Goal: Task Accomplishment & Management: Complete application form

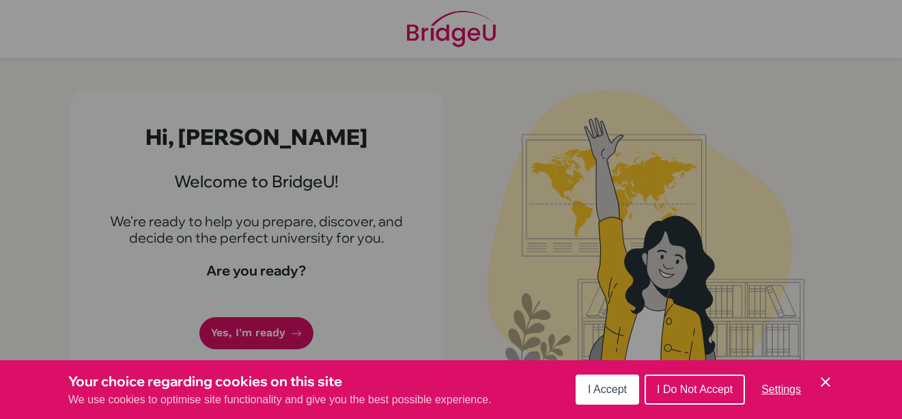
click at [615, 387] on span "I Accept" at bounding box center [607, 389] width 39 height 12
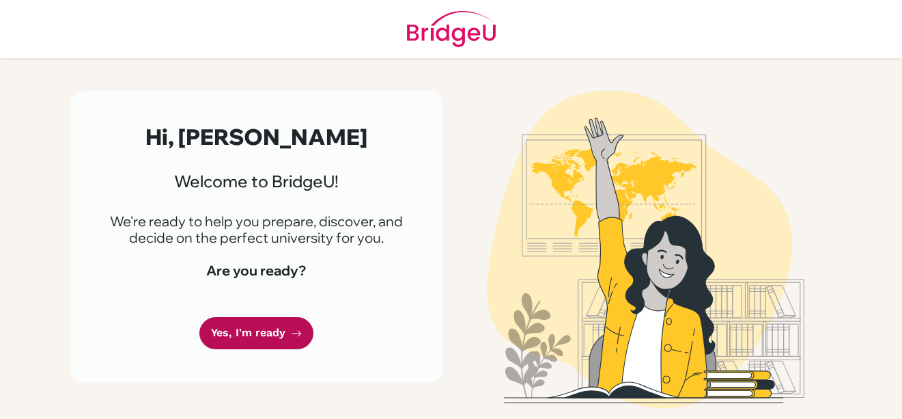
click at [256, 333] on link "Yes, I'm ready" at bounding box center [256, 333] width 114 height 32
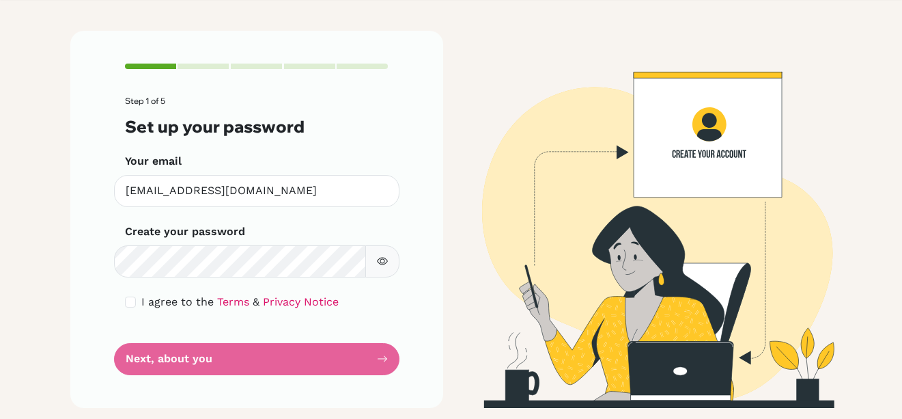
click at [377, 264] on icon "button" at bounding box center [382, 261] width 11 height 8
click at [377, 264] on icon "button" at bounding box center [382, 261] width 10 height 9
click at [282, 358] on form "Step 1 of 5 Set up your password Your email [EMAIL_ADDRESS][DOMAIN_NAME] Invali…" at bounding box center [257, 235] width 264 height 278
click at [389, 358] on div "Step 1 of 5 Set up your password Your email [EMAIL_ADDRESS][DOMAIN_NAME] Invali…" at bounding box center [256, 219] width 373 height 376
click at [125, 305] on div "I agree to the Terms & Privacy Notice" at bounding box center [257, 302] width 264 height 16
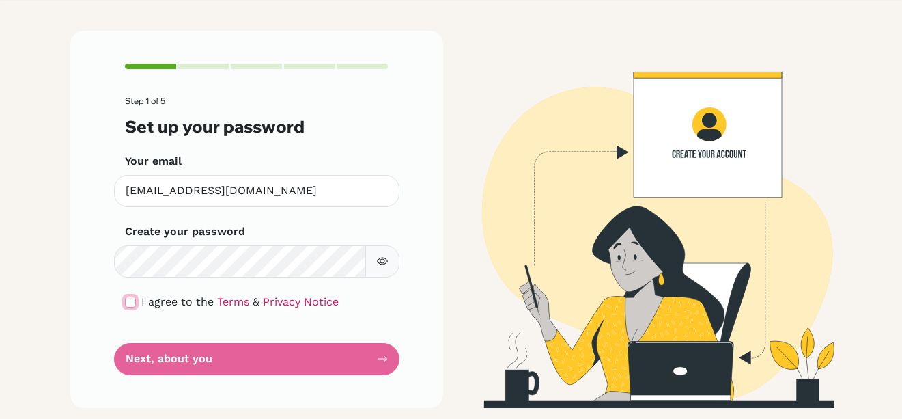
click at [126, 302] on input "checkbox" at bounding box center [130, 301] width 11 height 11
checkbox input "true"
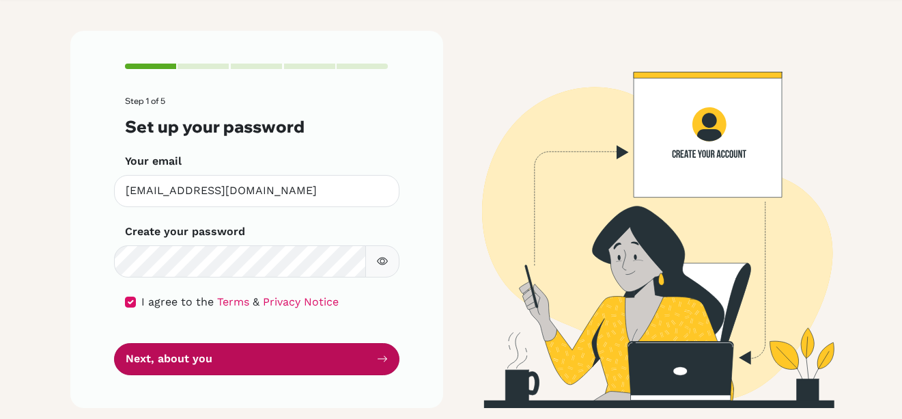
click at [206, 363] on button "Next, about you" at bounding box center [256, 359] width 285 height 32
